Goal: Task Accomplishment & Management: Manage account settings

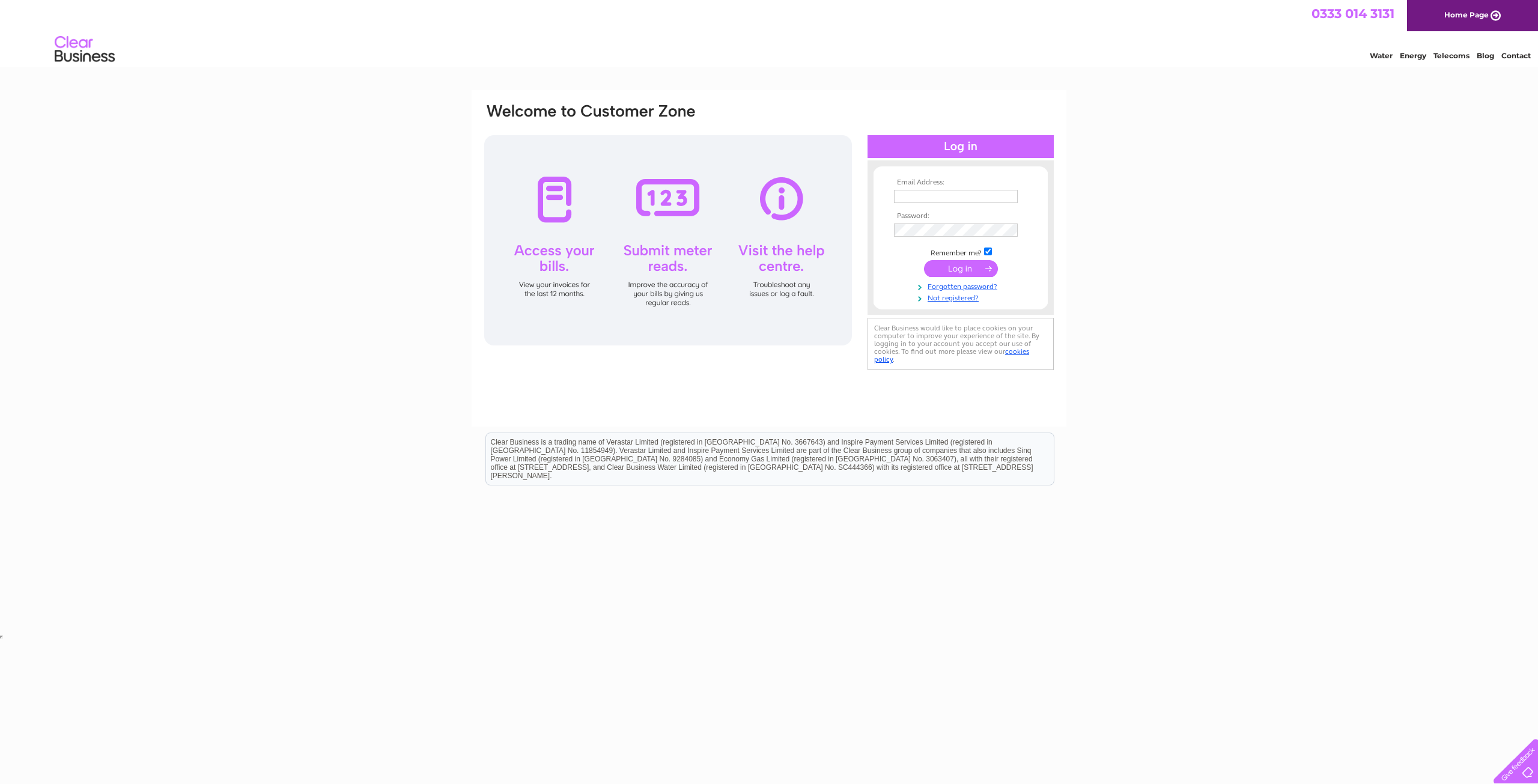
type input "[EMAIL_ADDRESS][DOMAIN_NAME]"
click at [964, 271] on input "submit" at bounding box center [961, 268] width 74 height 17
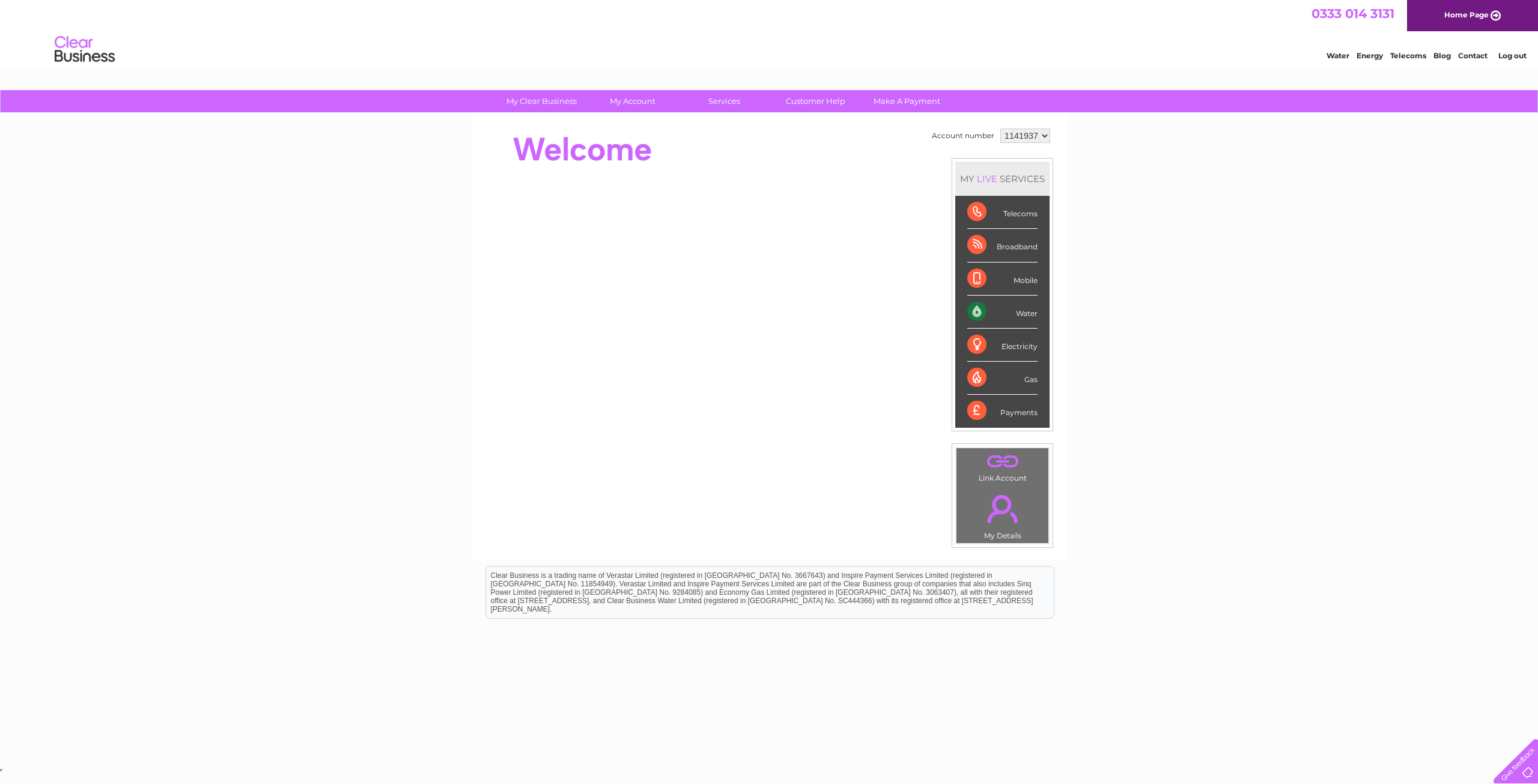
click at [1346, 250] on div "My Clear Business Login Details My Details My Preferences Link Account My Accou…" at bounding box center [769, 427] width 1538 height 675
click at [1038, 136] on select "1141937 1150938" at bounding box center [1025, 136] width 50 height 14
click at [1181, 185] on div "My Clear Business Login Details My Details My Preferences Link Account My Accou…" at bounding box center [769, 427] width 1538 height 675
click at [1155, 188] on div "My Clear Business Login Details My Details My Preferences Link Account My Accou…" at bounding box center [769, 427] width 1538 height 675
click at [1040, 138] on select "1141937 1150938" at bounding box center [1025, 136] width 50 height 14
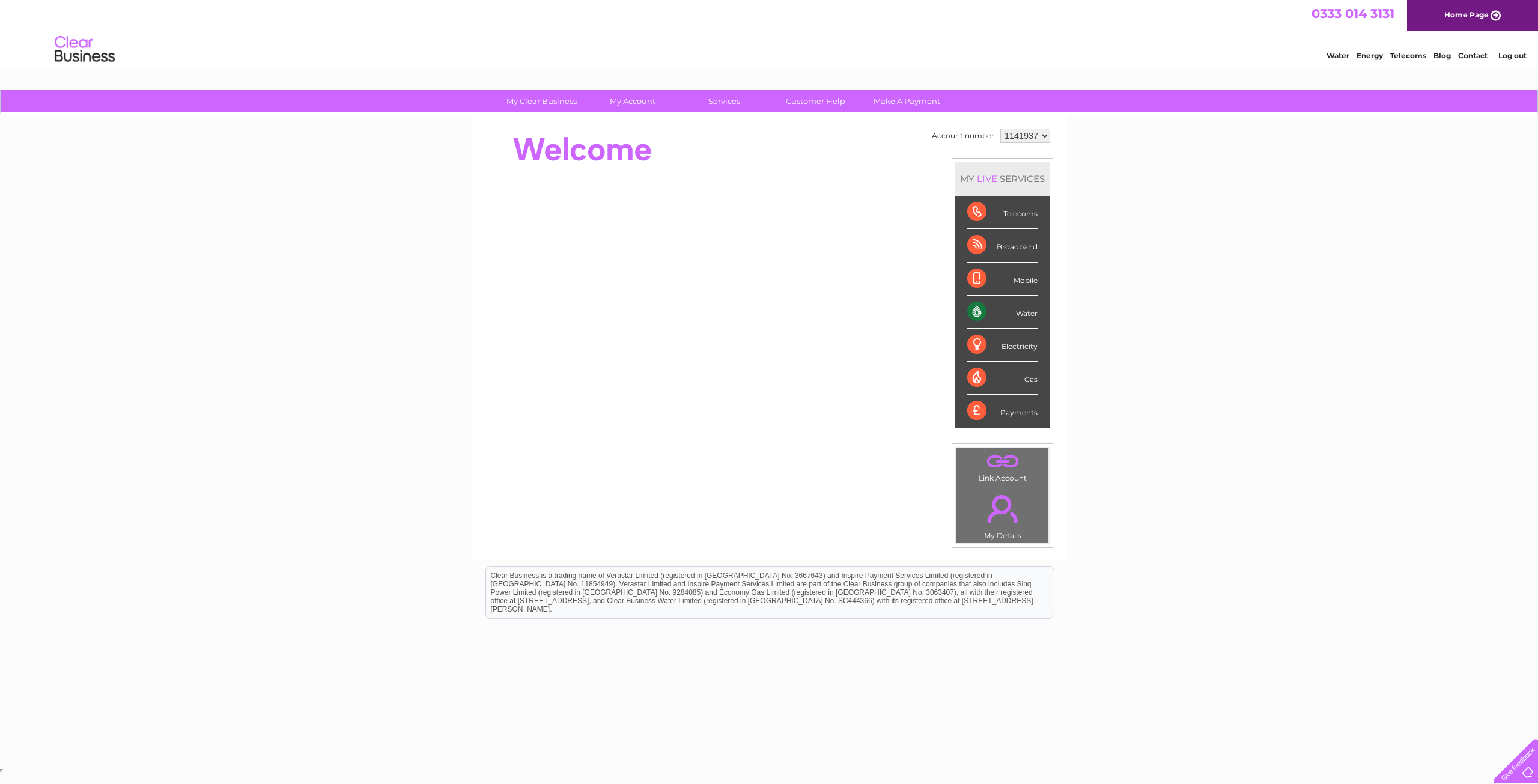
select select "1150938"
click at [1000, 129] on select "1141937 1150938" at bounding box center [1025, 136] width 50 height 14
